Goal: Task Accomplishment & Management: Use online tool/utility

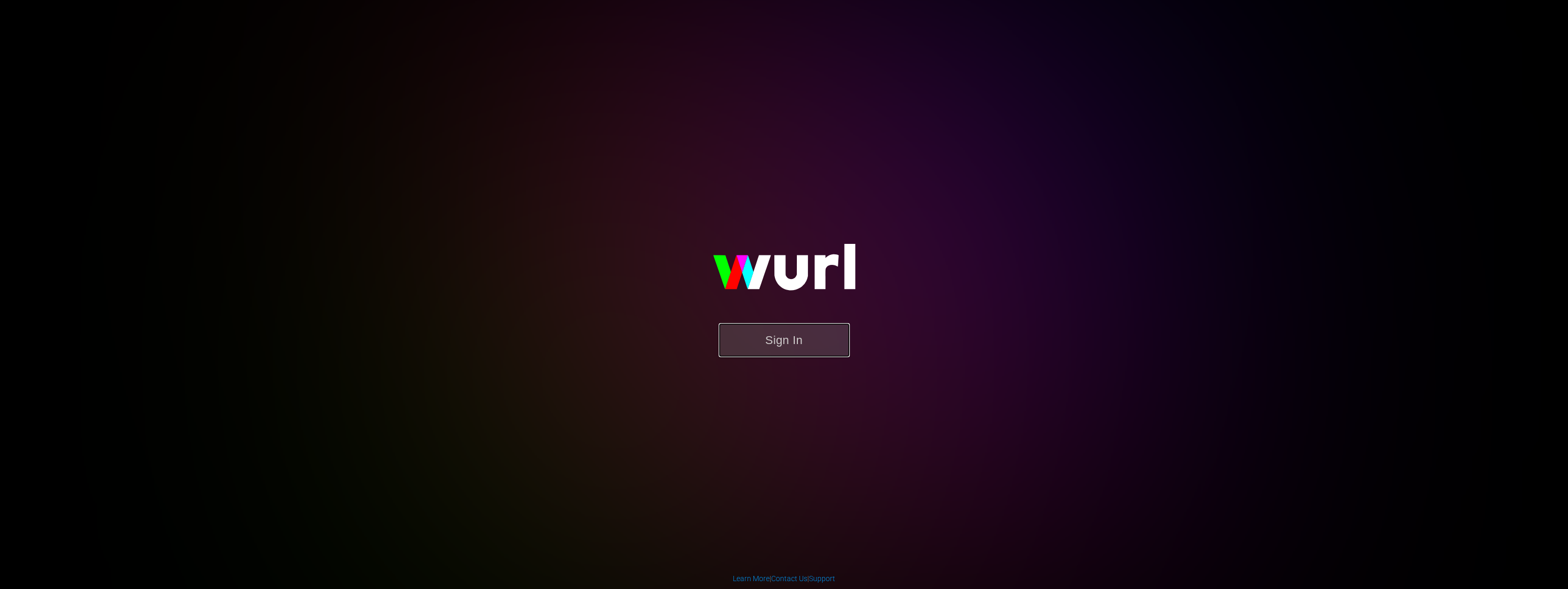
click at [789, 346] on button "Sign In" at bounding box center [785, 340] width 131 height 34
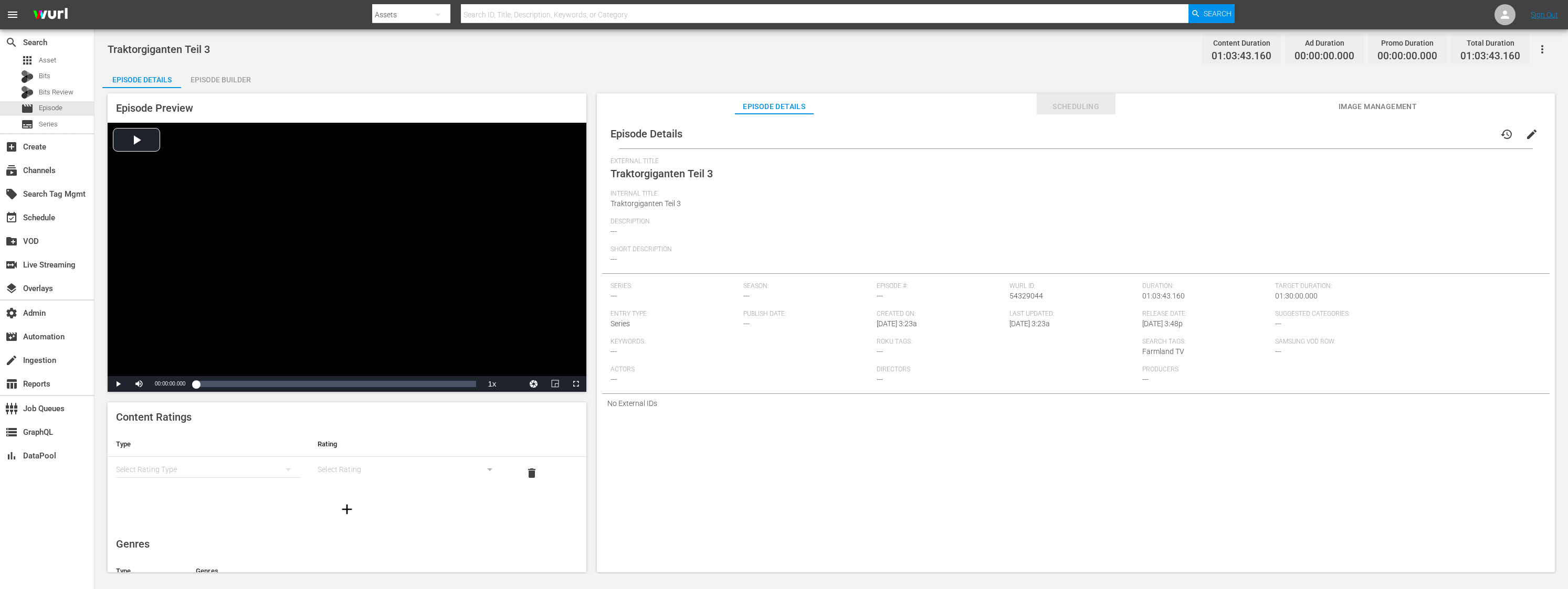
click at [1057, 105] on span "Scheduling" at bounding box center [1076, 107] width 79 height 13
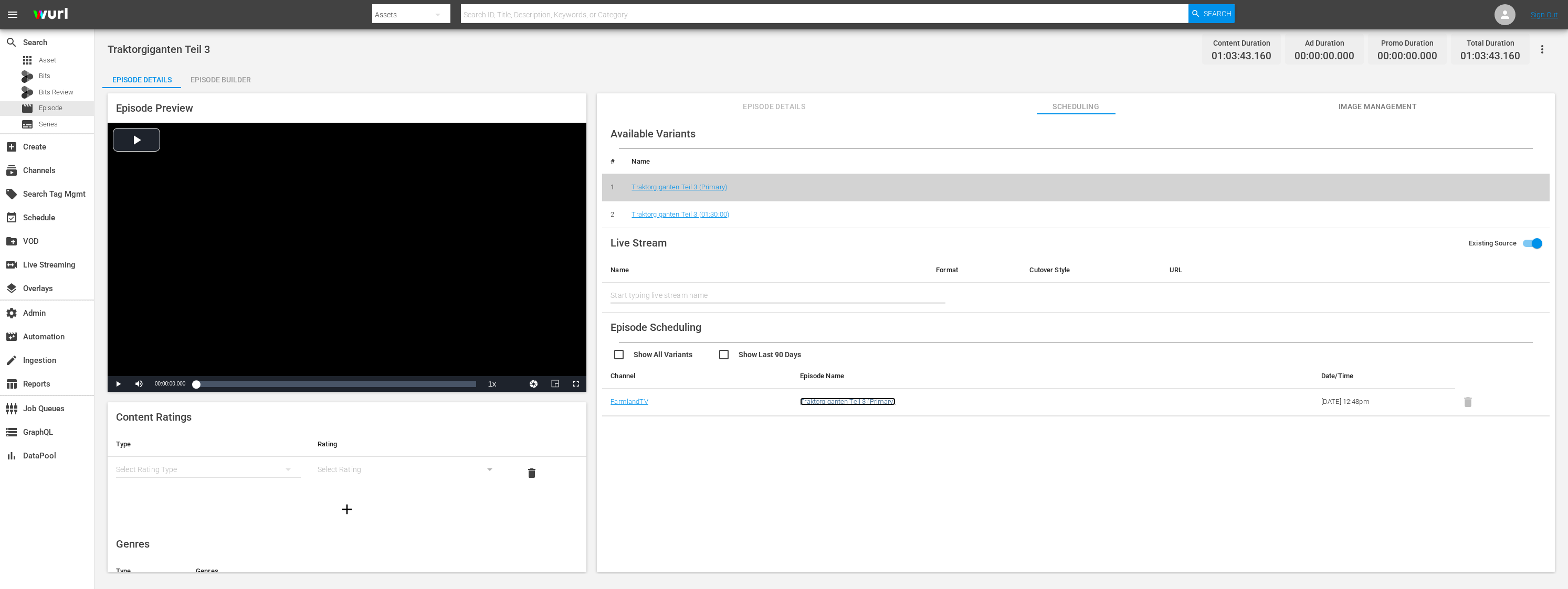
click at [870, 399] on link "Traktorgiganten Teil 3 (Primary)" at bounding box center [847, 402] width 95 height 8
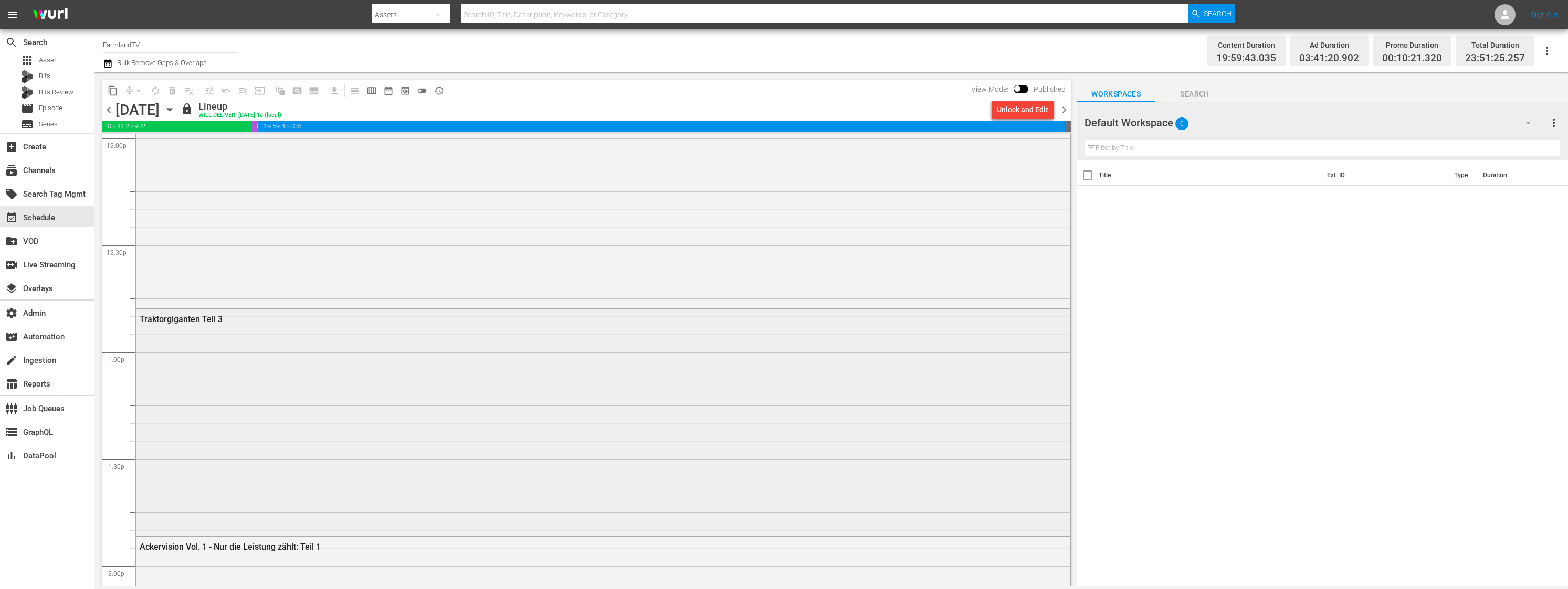
scroll to position [2565, 0]
click at [418, 397] on div "Traktorgiganten Teil 3" at bounding box center [603, 421] width 934 height 224
